Goal: Use online tool/utility: Utilize a website feature to perform a specific function

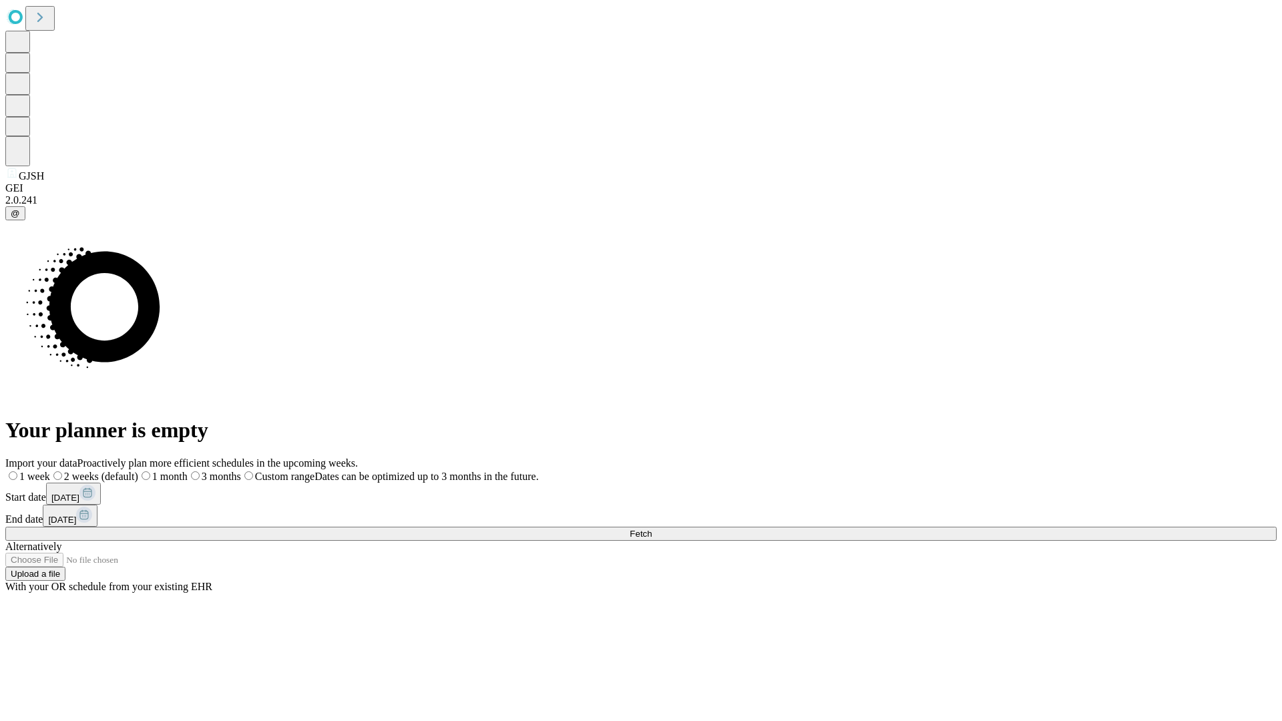
click at [651, 529] on span "Fetch" at bounding box center [640, 534] width 22 height 10
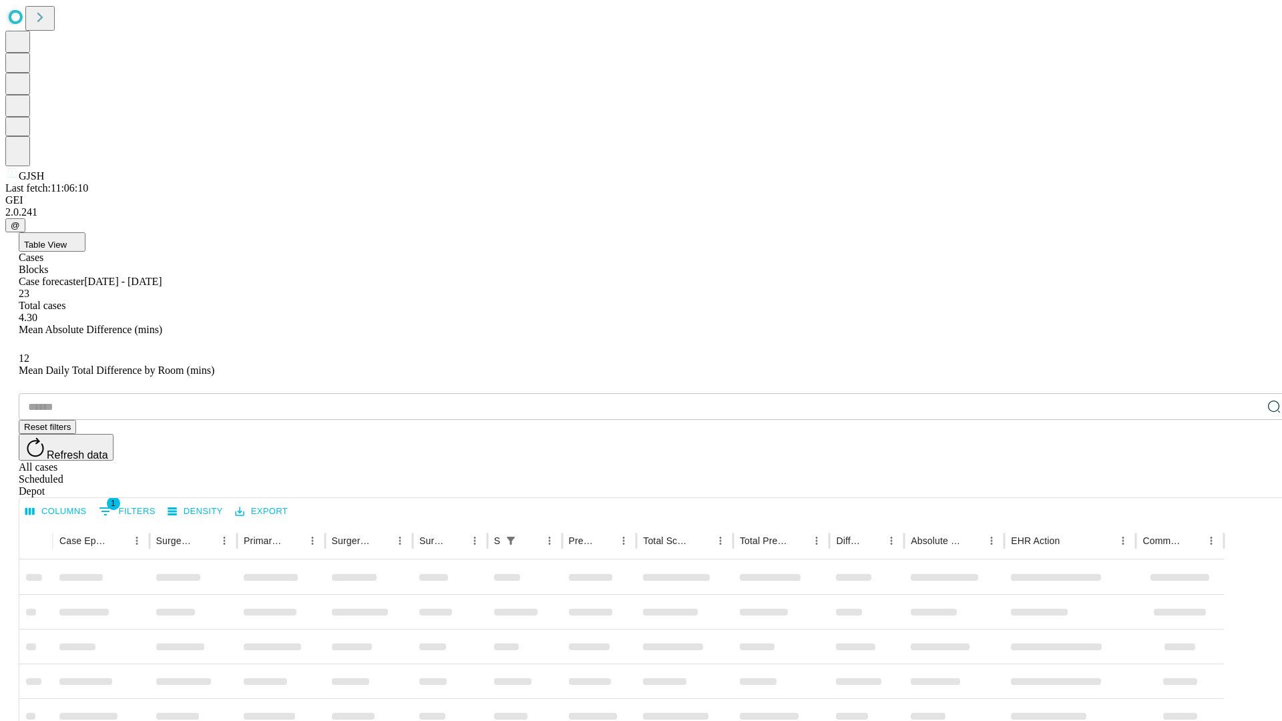
click at [67, 240] on span "Table View" at bounding box center [45, 245] width 43 height 10
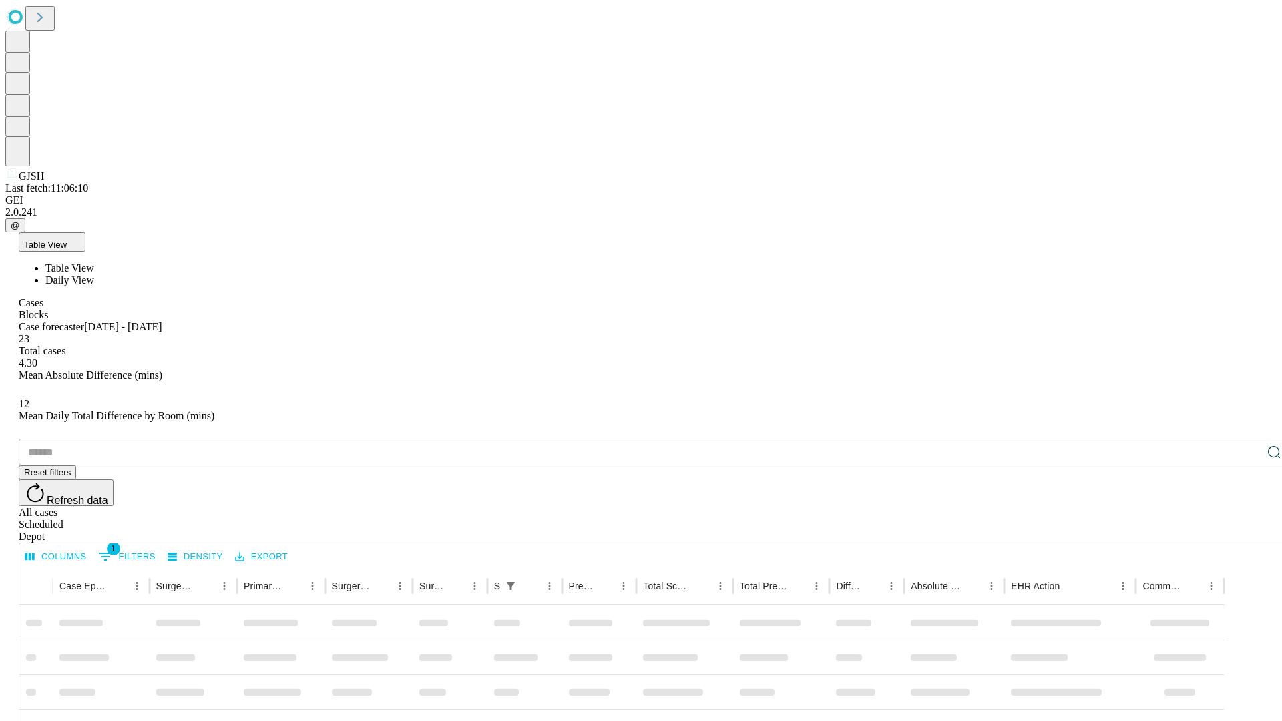
click at [94, 274] on span "Daily View" at bounding box center [69, 279] width 49 height 11
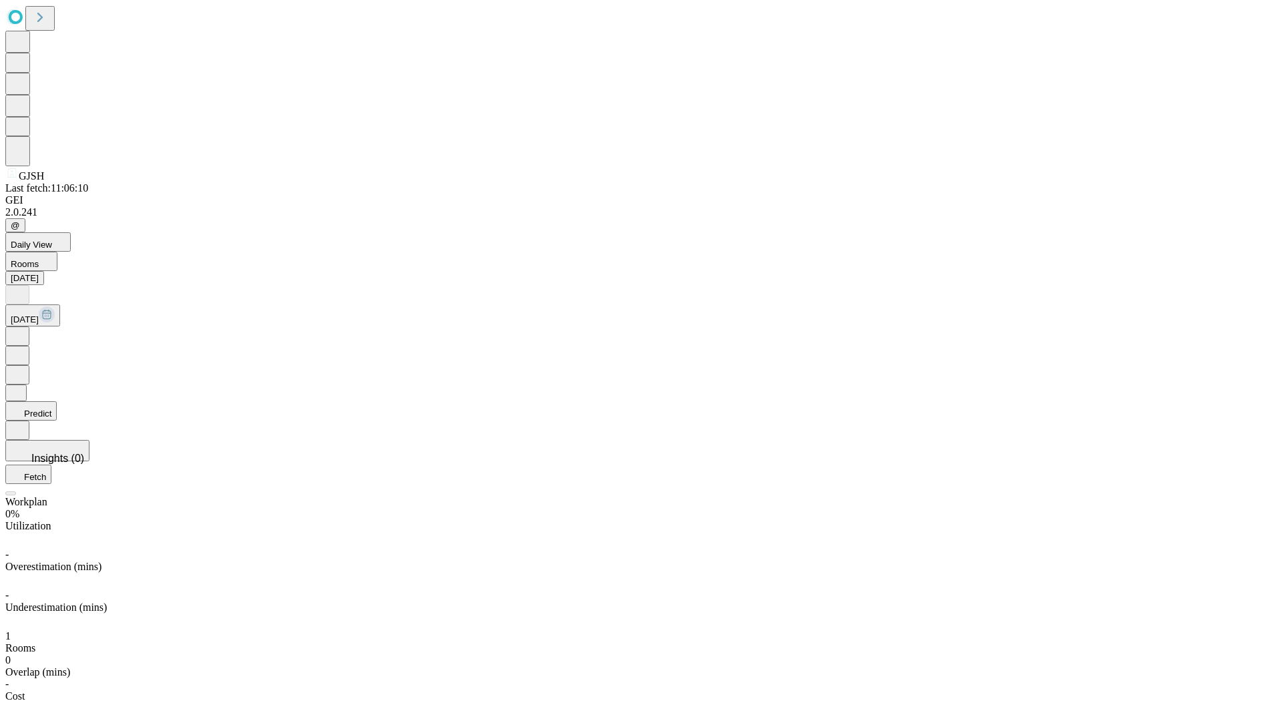
click at [57, 401] on button "Predict" at bounding box center [30, 410] width 51 height 19
